Goal: Task Accomplishment & Management: Manage account settings

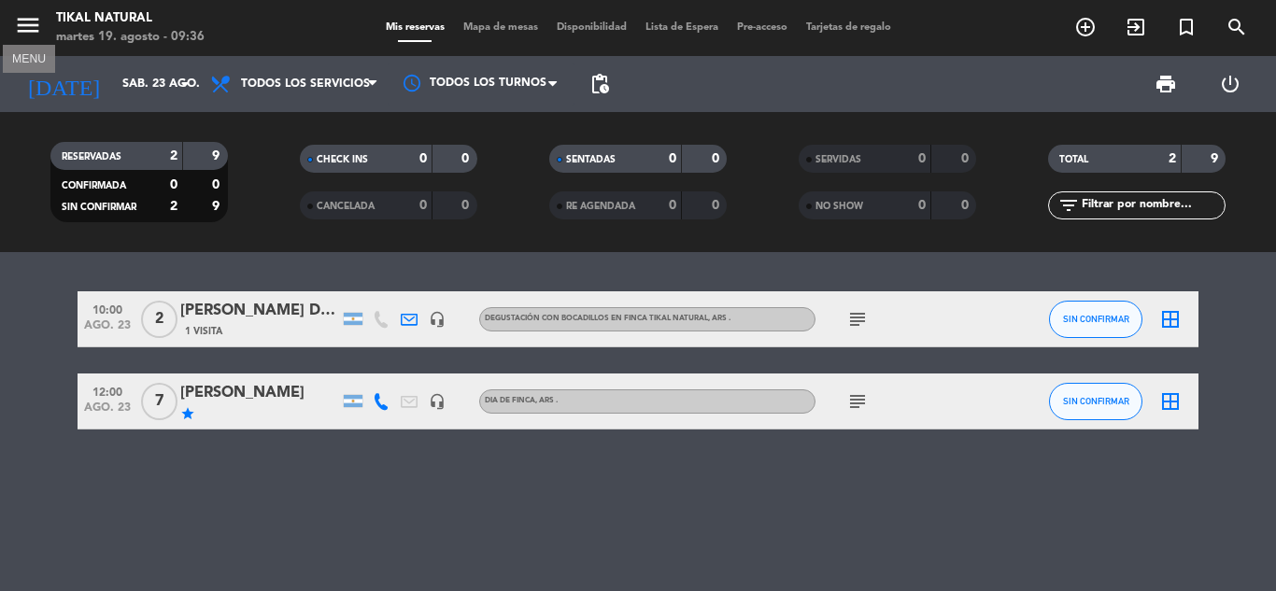
click at [38, 28] on icon "menu" at bounding box center [28, 25] width 28 height 28
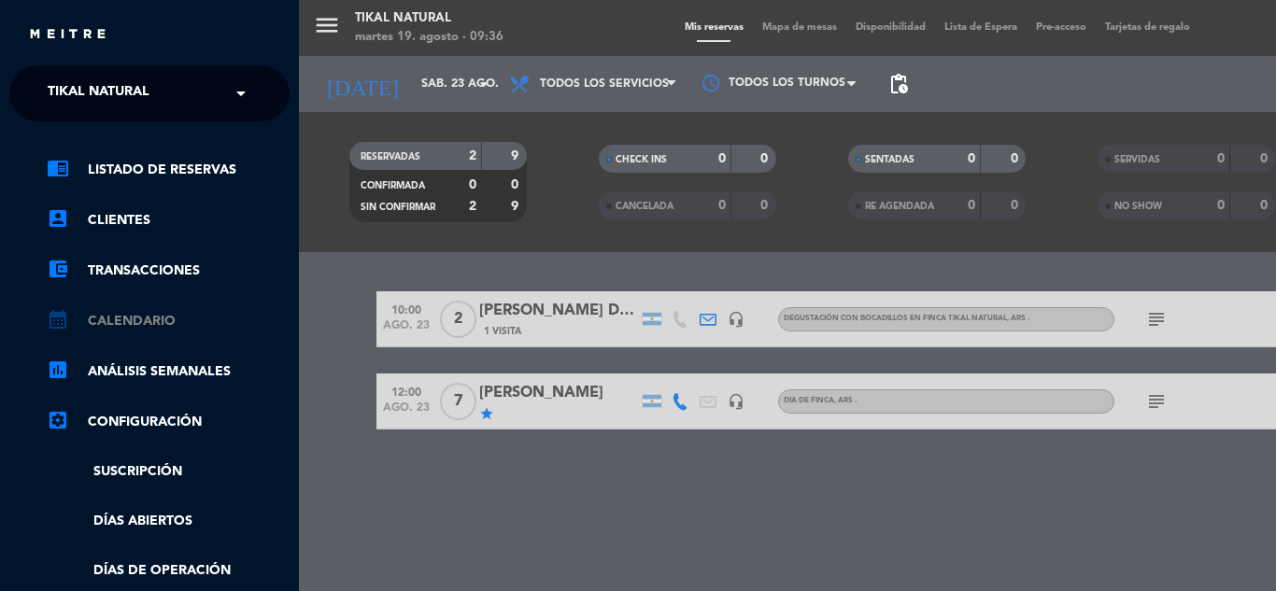
click at [149, 312] on link "calendar_month Calendario" at bounding box center [168, 321] width 243 height 22
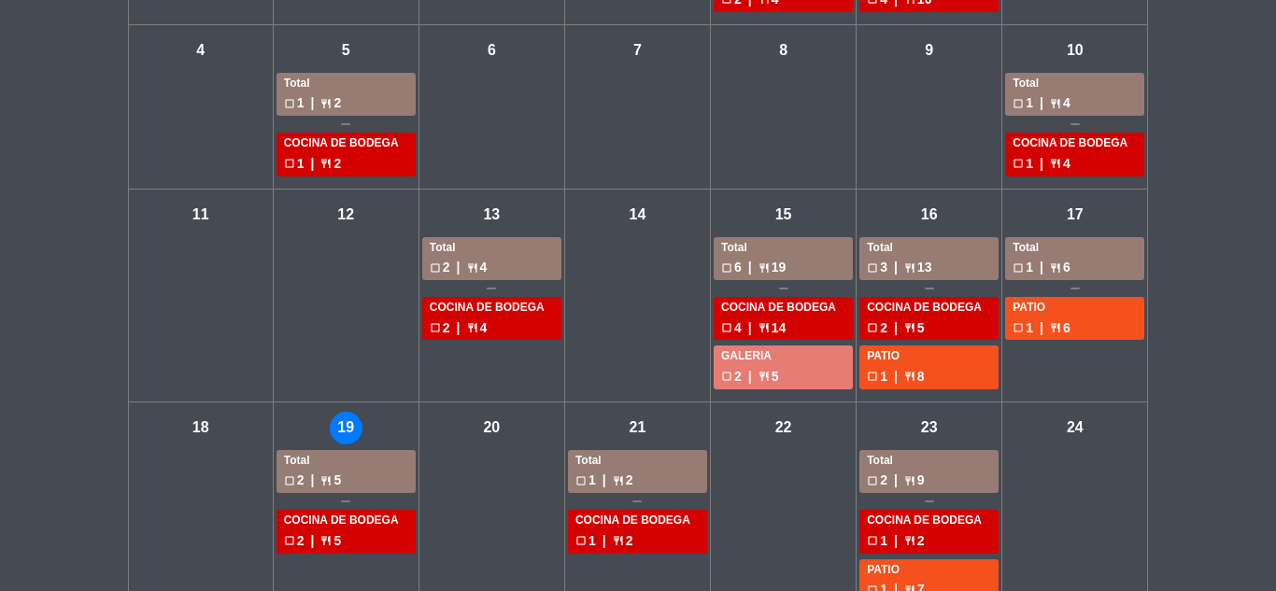
scroll to position [374, 0]
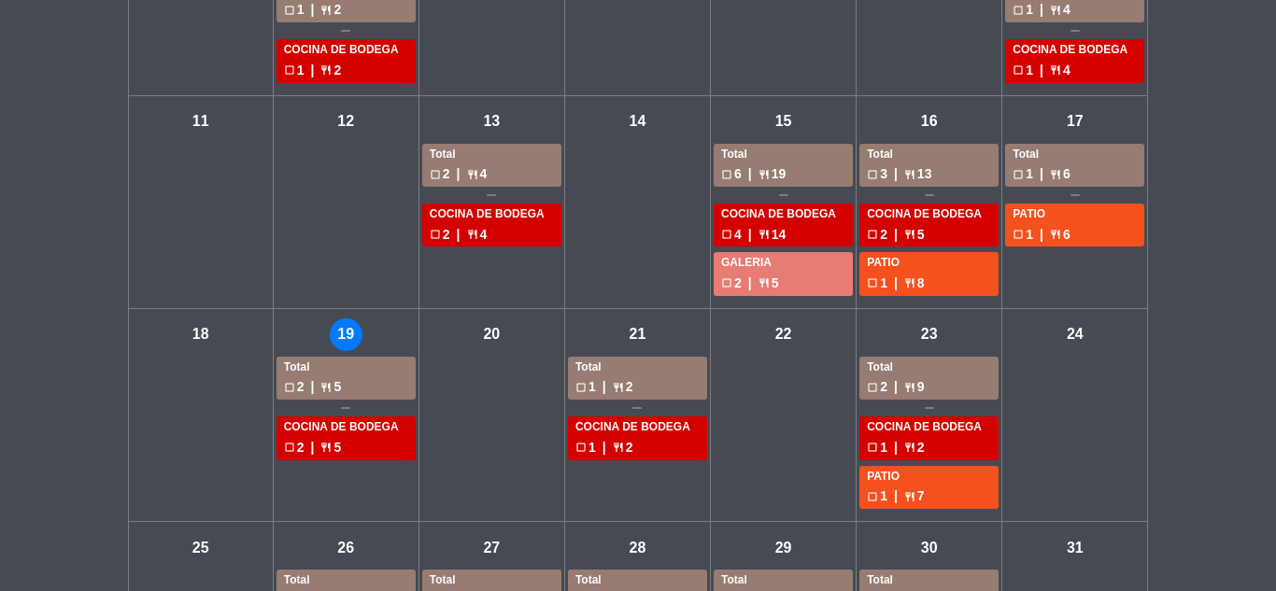
click at [379, 392] on div "check_box_outline_blank 2 | restaurant 5" at bounding box center [346, 386] width 124 height 21
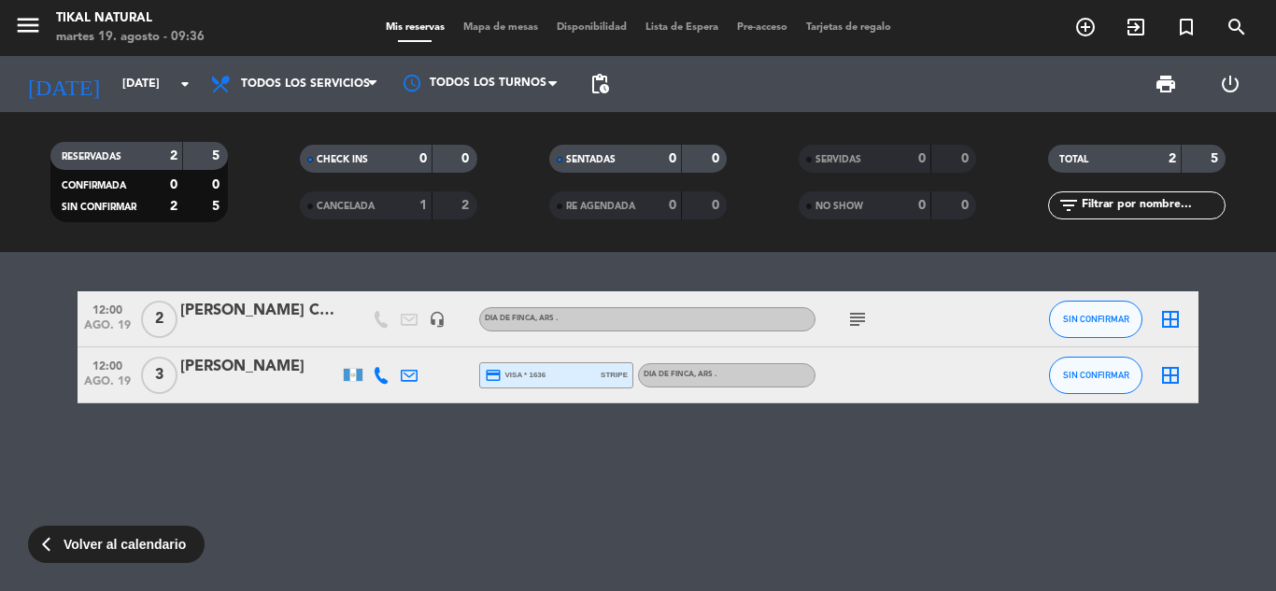
click at [853, 322] on icon "subject" at bounding box center [857, 319] width 22 height 22
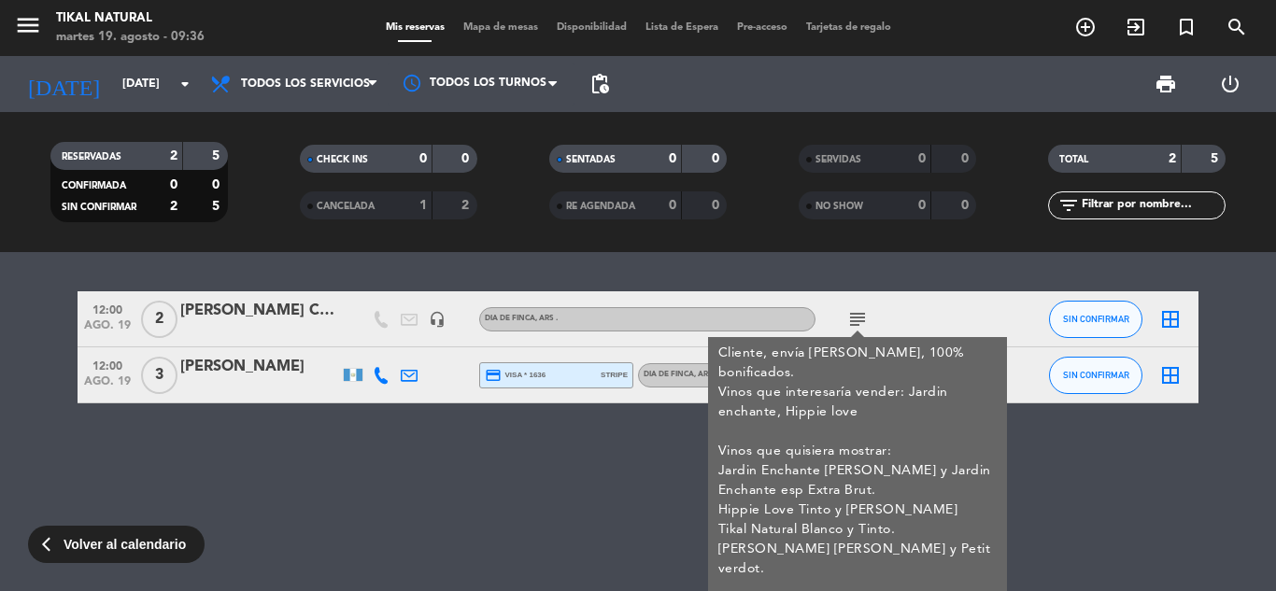
click at [626, 463] on div "12:00 [DATE] 2 [PERSON_NAME] Chef headset_mic DIA DE FINCA , ARS . subject Clie…" at bounding box center [638, 421] width 1276 height 339
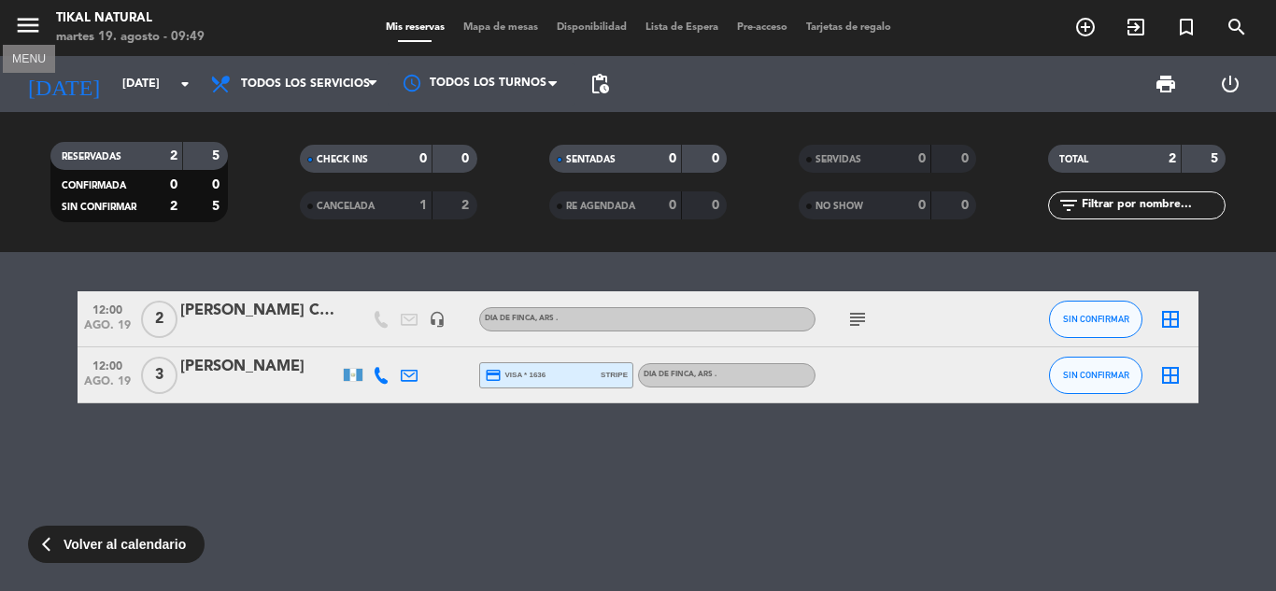
click at [22, 29] on icon "menu" at bounding box center [28, 25] width 28 height 28
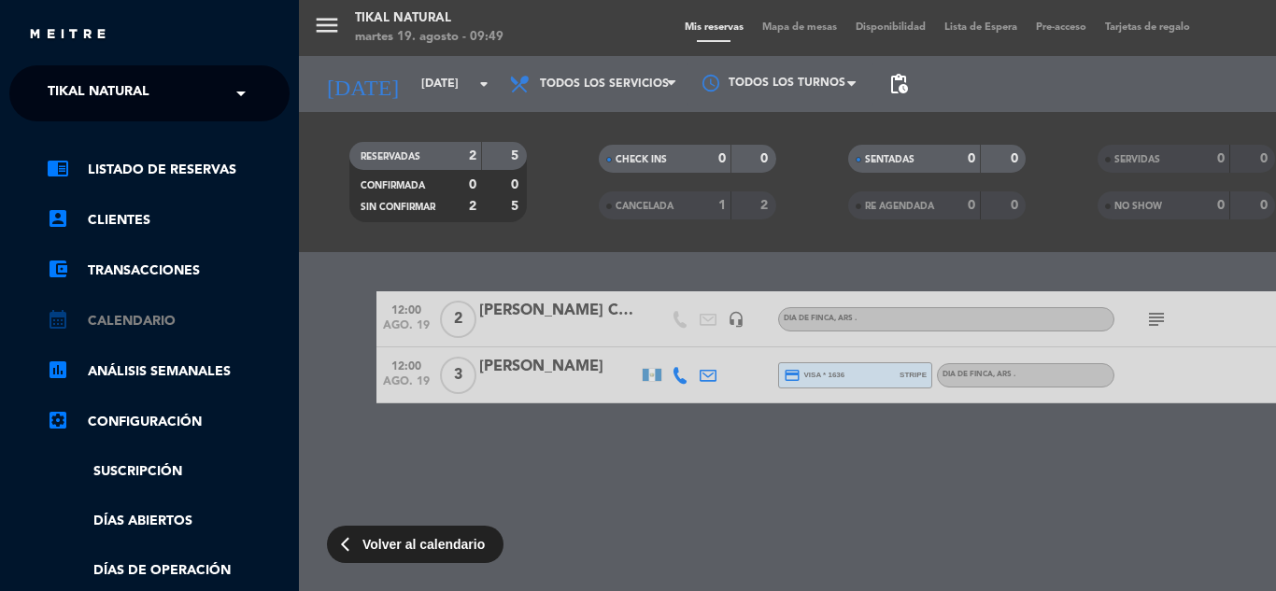
click at [128, 324] on link "calendar_month Calendario" at bounding box center [168, 321] width 243 height 22
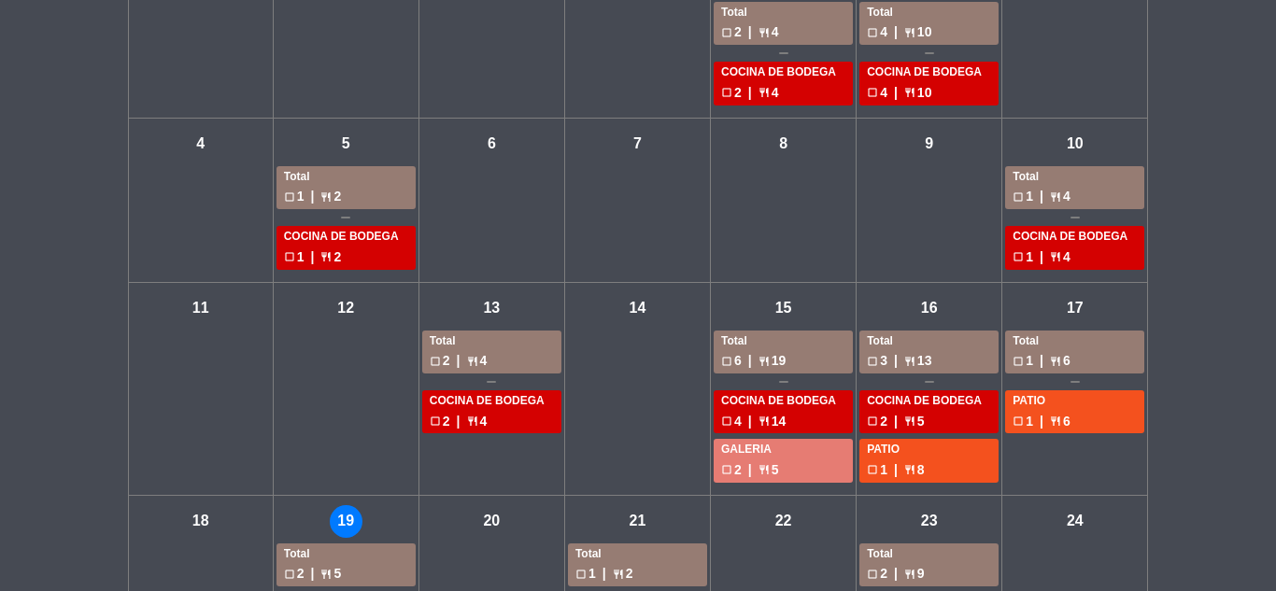
scroll to position [280, 0]
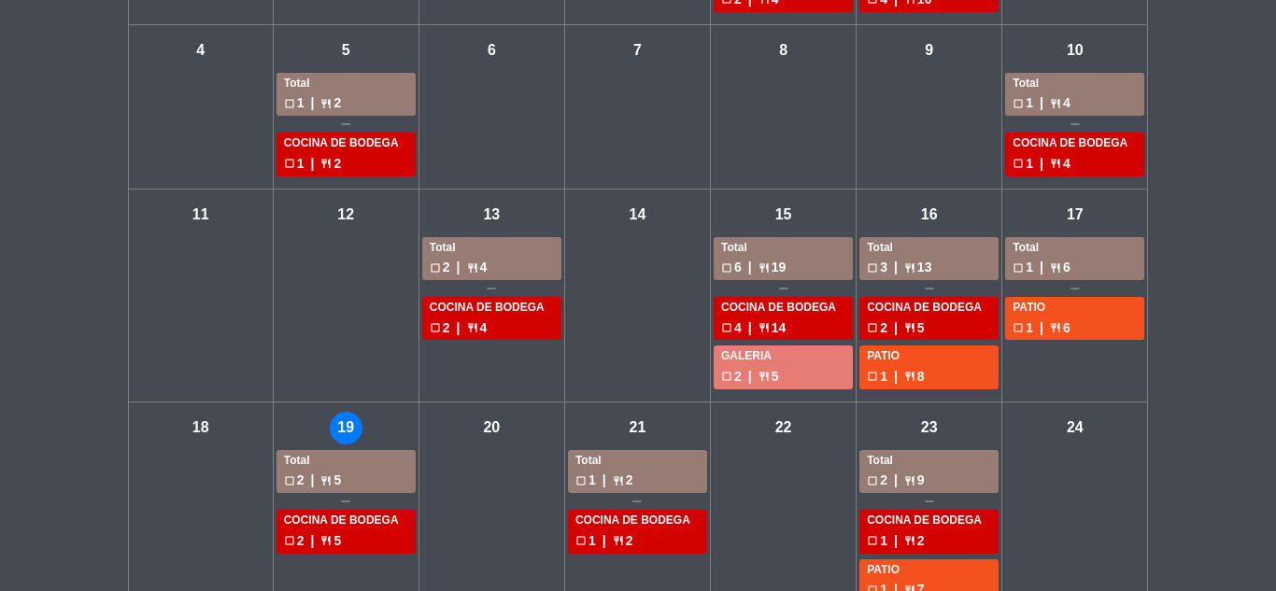
click at [384, 484] on div "check_box_outline_blank 2 | restaurant 5" at bounding box center [346, 480] width 124 height 21
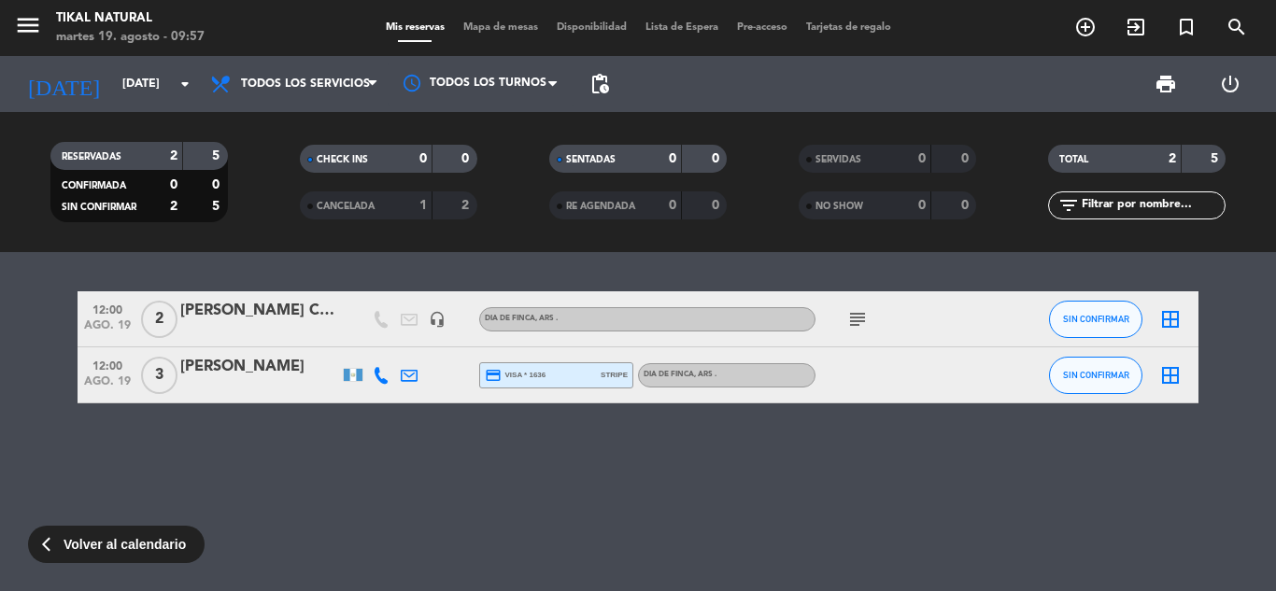
click at [651, 469] on div "12:00 [DATE] 2 [PERSON_NAME] Chef headset_mic DIA DE FINCA , ARS . subject SIN …" at bounding box center [638, 421] width 1276 height 339
